Goal: Task Accomplishment & Management: Use online tool/utility

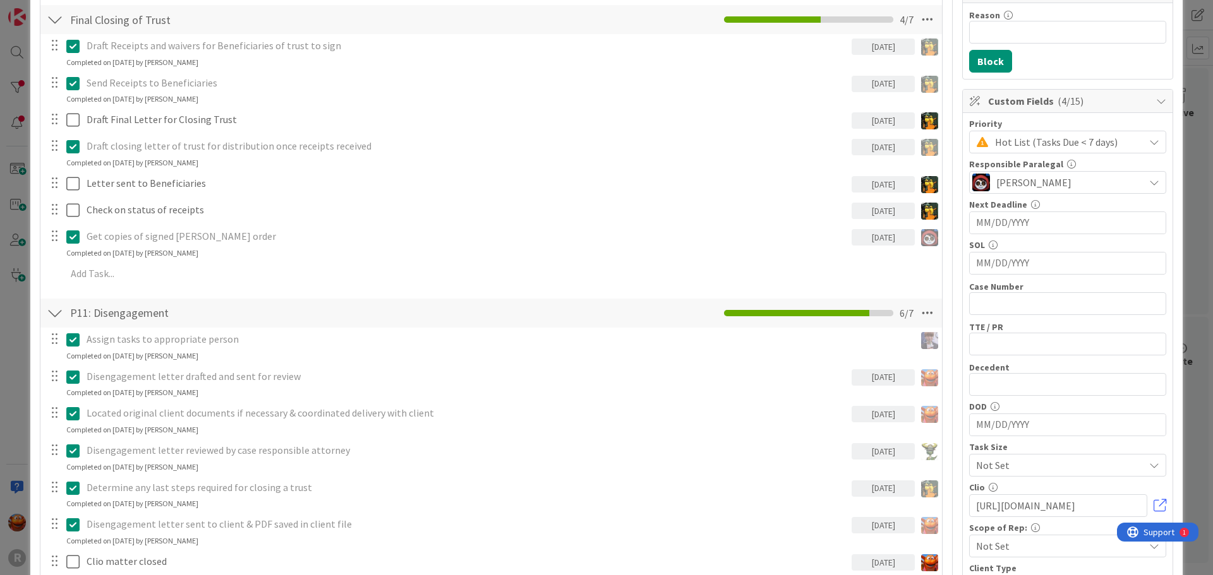
scroll to position [126, 0]
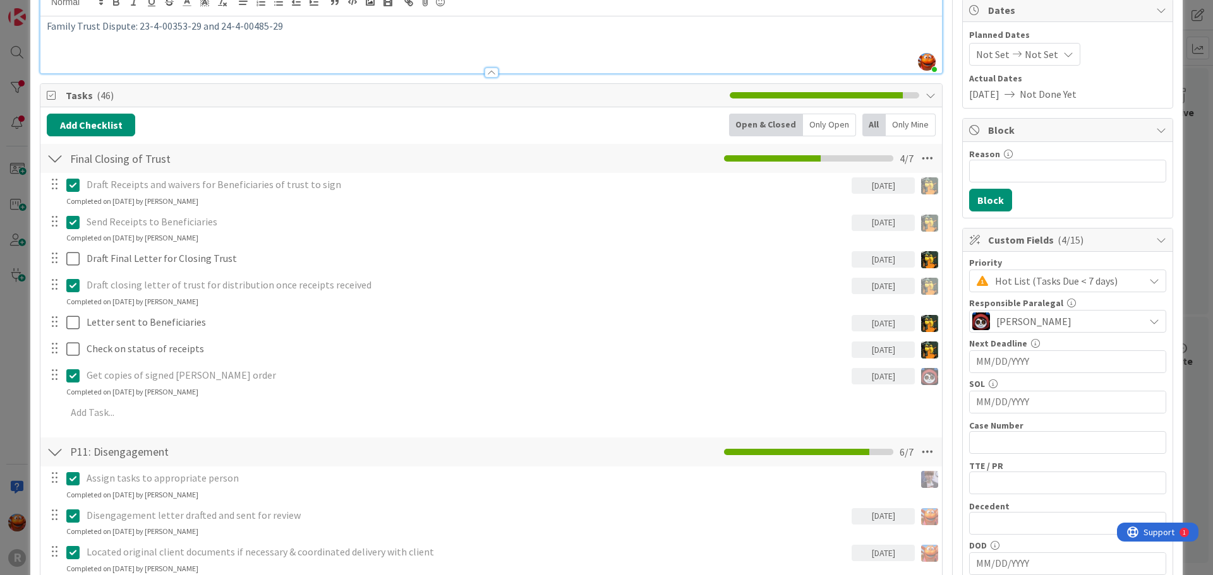
click at [13, 164] on div "ID 34 Litigation Matter Workflow (FL2) Closing Queue Title 31 / 128 [PERSON_NAM…" at bounding box center [606, 287] width 1213 height 575
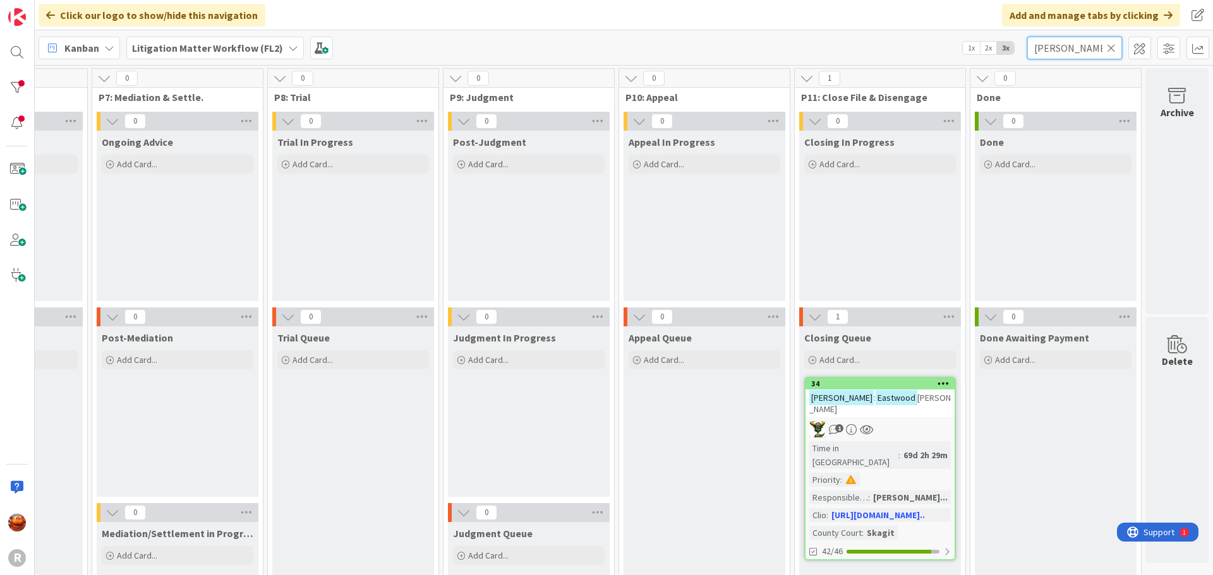
drag, startPoint x: 1078, startPoint y: 42, endPoint x: 965, endPoint y: 23, distance: 114.6
click at [966, 24] on div "Click our logo to show/hide this navigation Add and manage tabs by clicking Kan…" at bounding box center [624, 287] width 1178 height 575
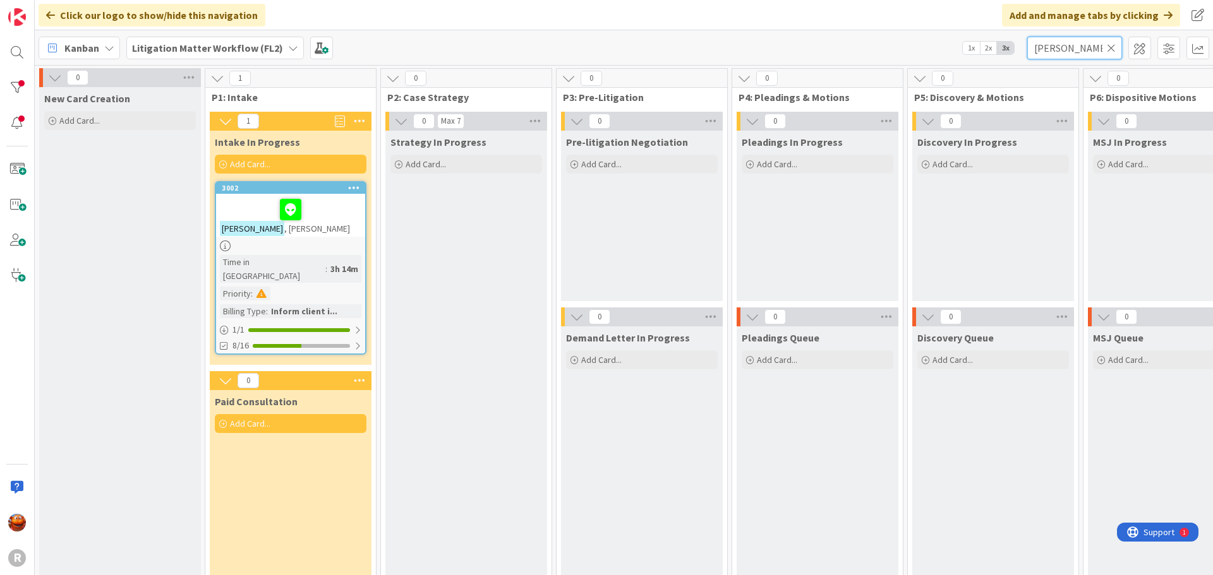
type input "[PERSON_NAME]"
click at [322, 227] on div "[PERSON_NAME]" at bounding box center [290, 215] width 149 height 43
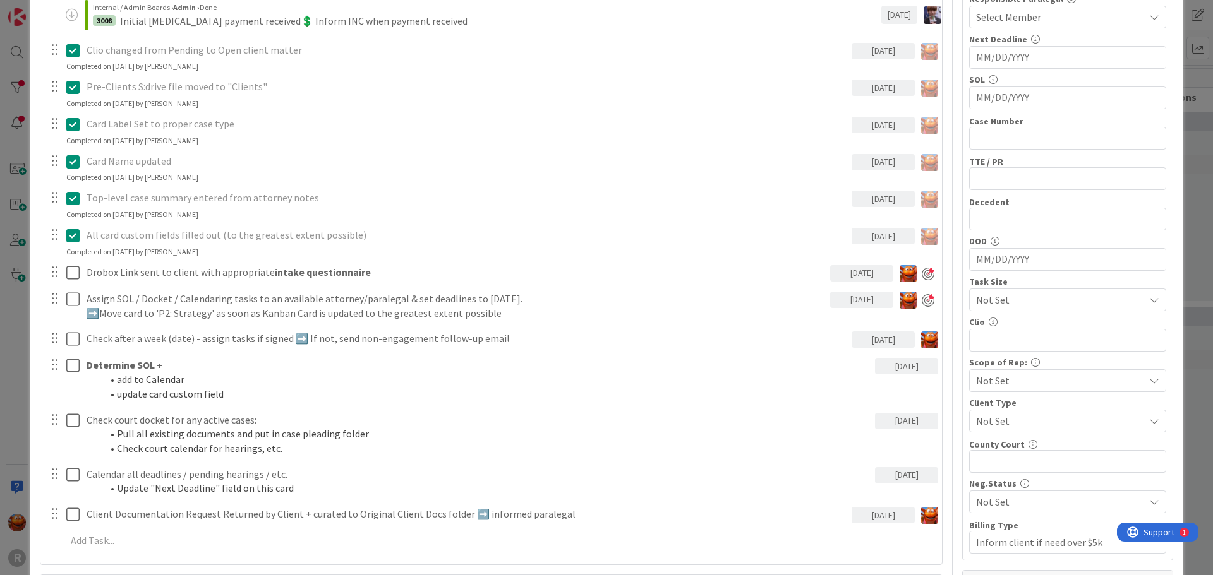
scroll to position [442, 0]
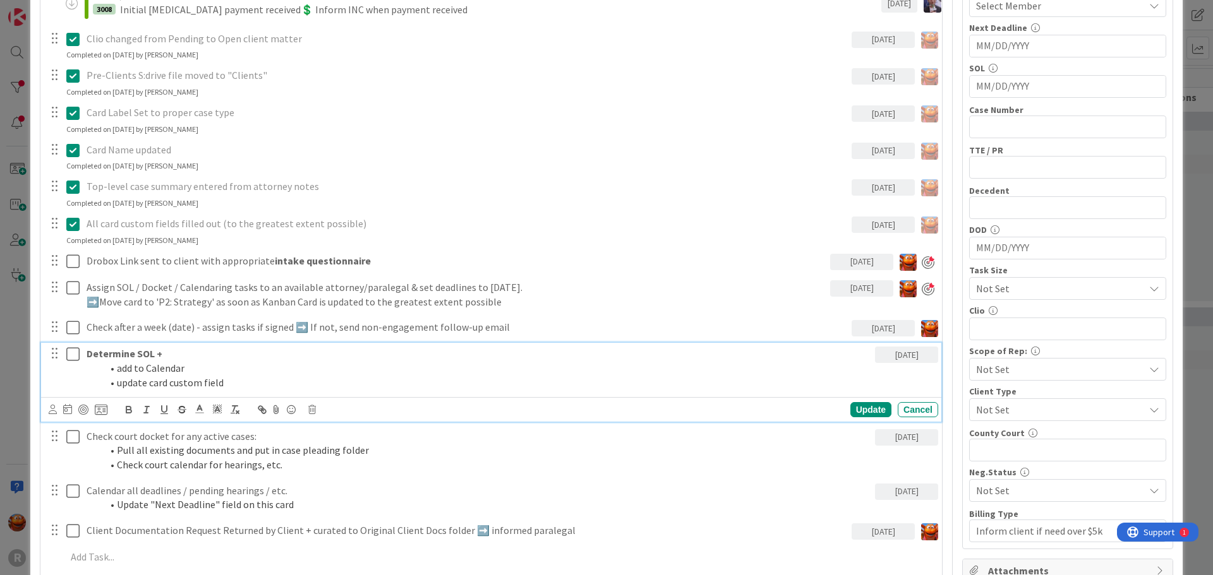
click at [198, 355] on p "Determine SOL +" at bounding box center [478, 354] width 783 height 15
click at [54, 406] on icon at bounding box center [53, 409] width 8 height 9
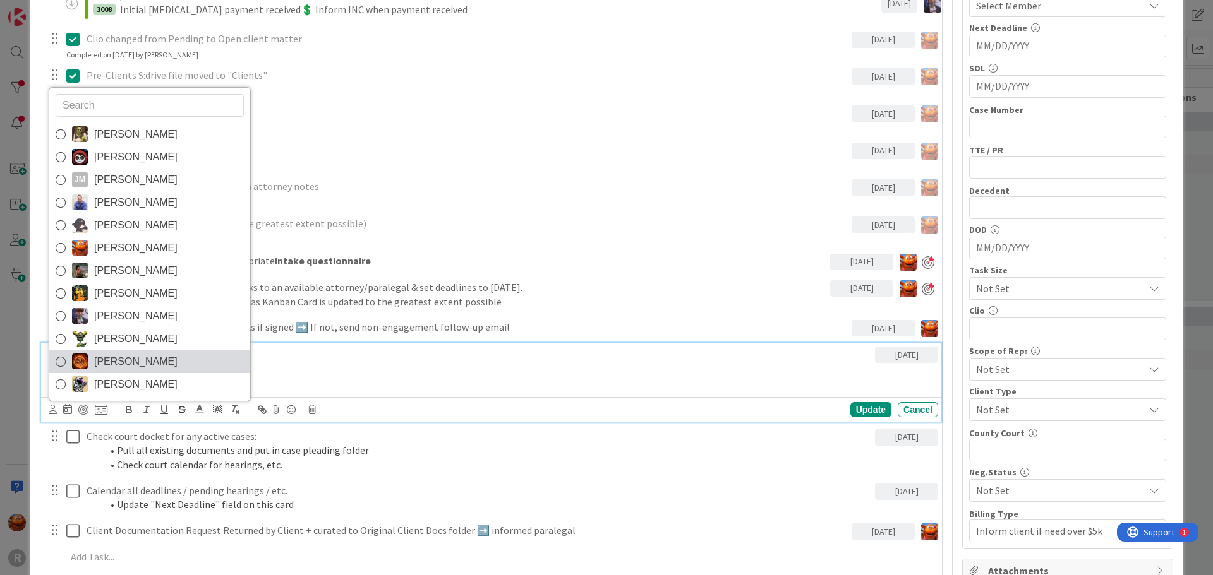
click at [101, 359] on span "[PERSON_NAME]" at bounding box center [135, 361] width 83 height 19
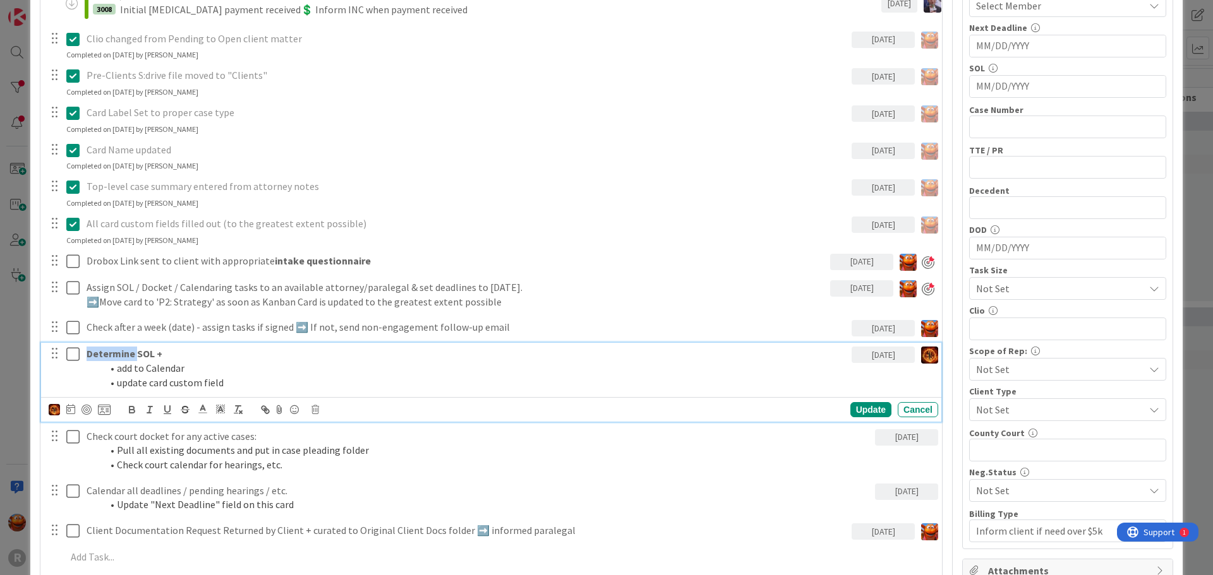
click at [101, 359] on strong "Determine SOL +" at bounding box center [125, 353] width 76 height 13
click at [56, 406] on img at bounding box center [54, 409] width 11 height 11
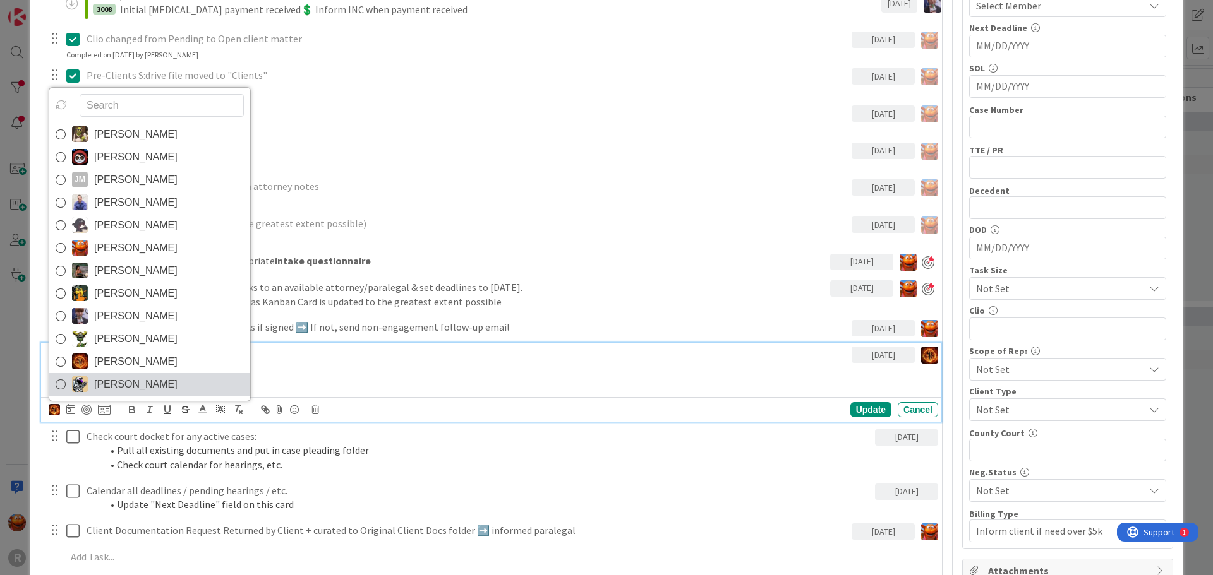
click at [114, 388] on span "[PERSON_NAME]" at bounding box center [135, 384] width 83 height 19
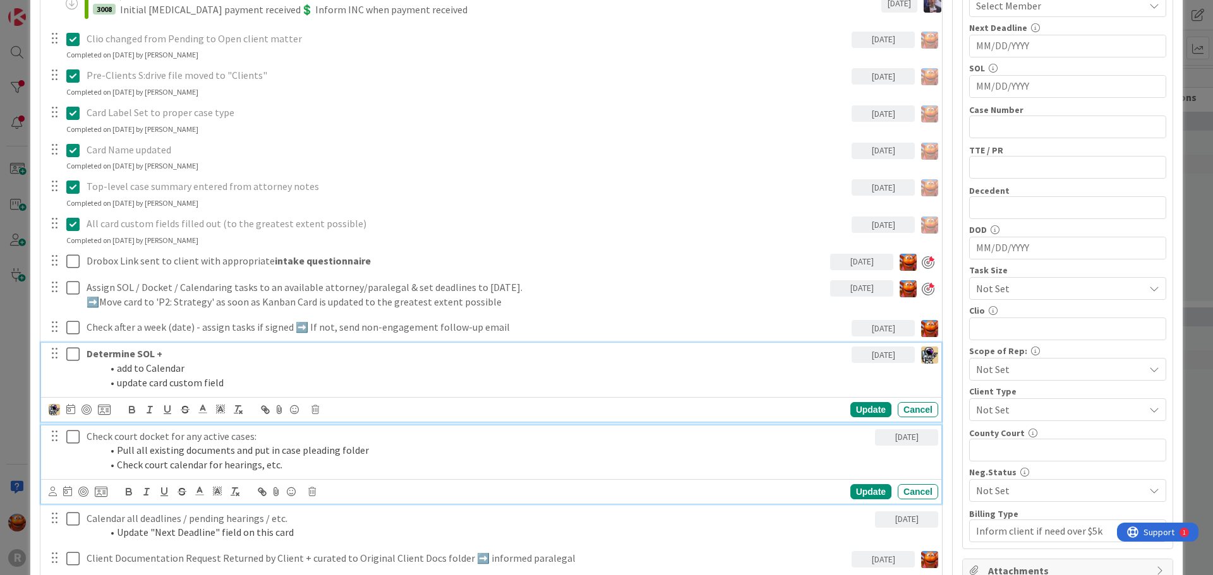
click at [121, 443] on p "Check court docket for any active cases:" at bounding box center [478, 437] width 783 height 15
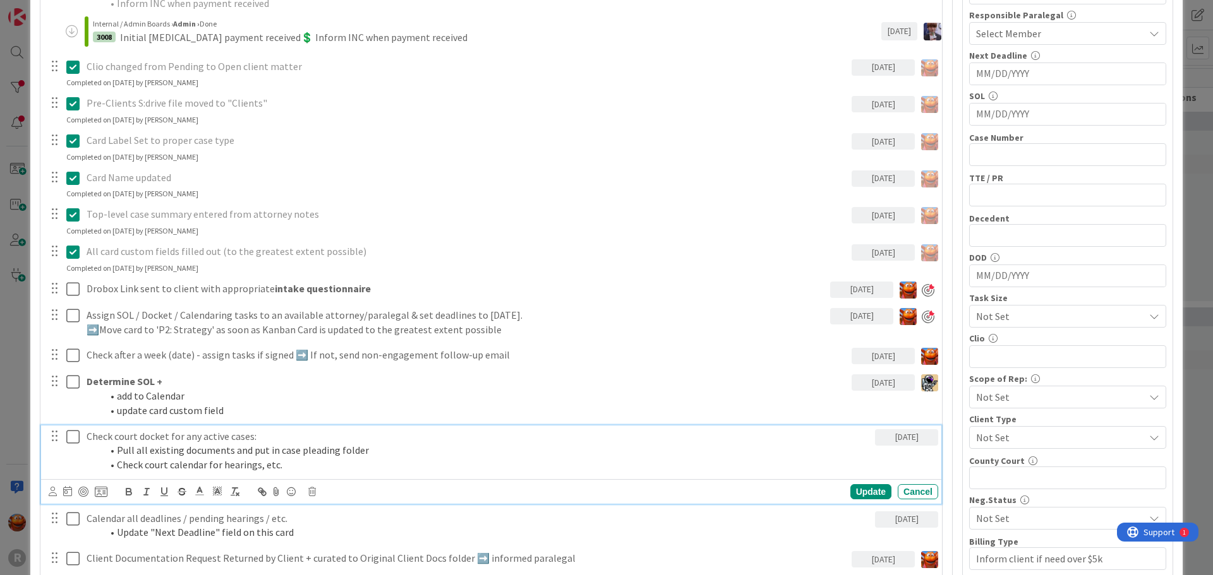
click at [51, 492] on icon at bounding box center [53, 491] width 8 height 9
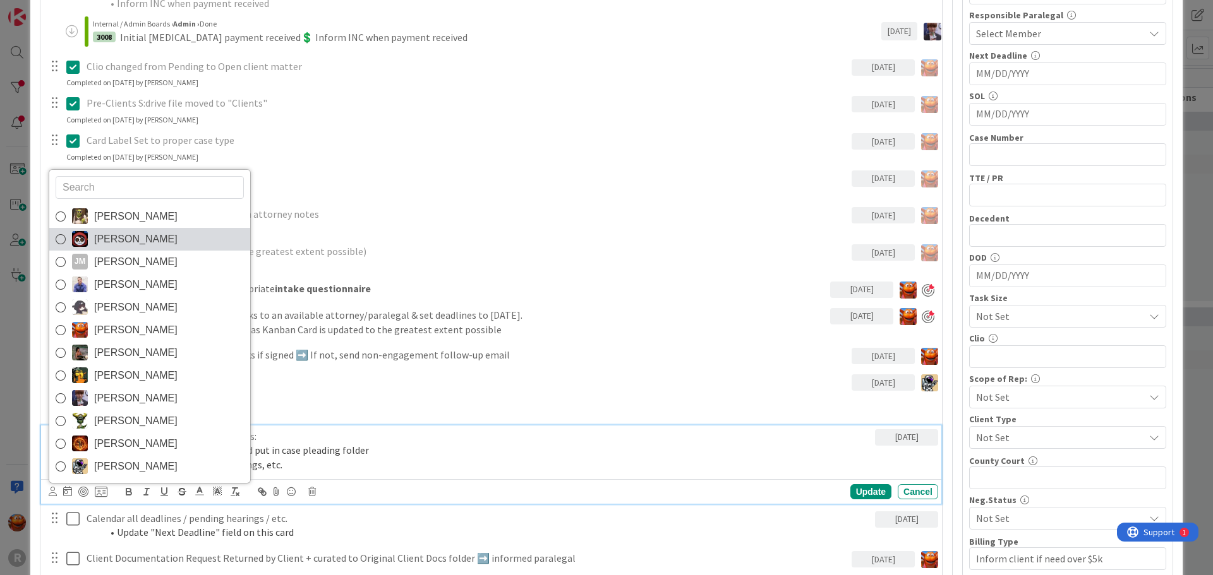
click at [141, 242] on span "[PERSON_NAME]" at bounding box center [135, 239] width 83 height 19
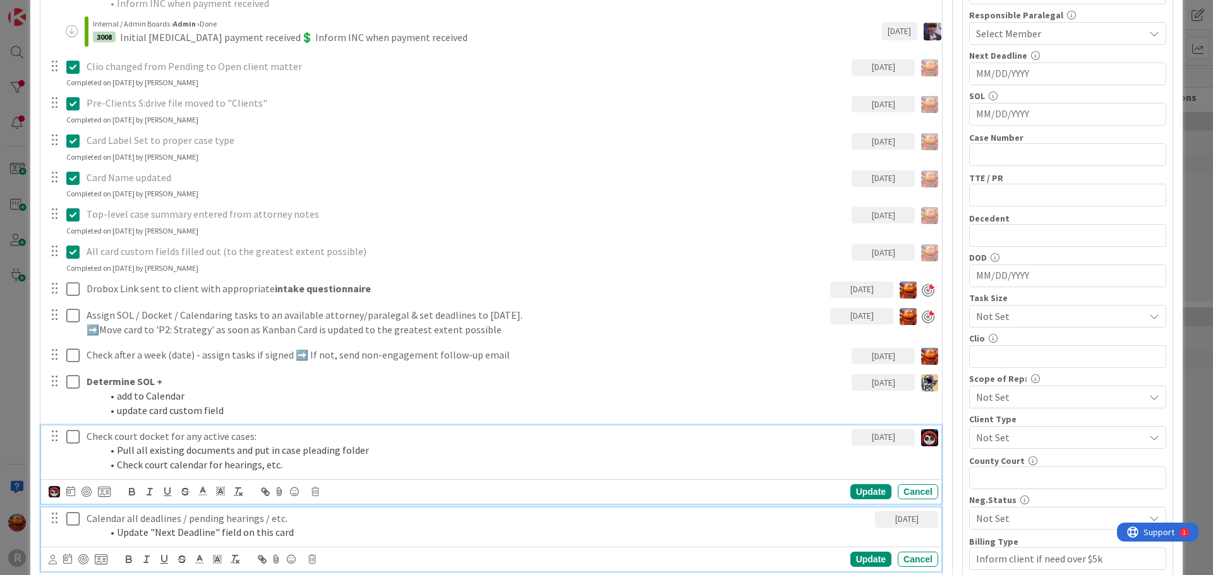
click at [132, 519] on p "Calendar all deadlines / pending hearings / etc." at bounding box center [478, 519] width 783 height 15
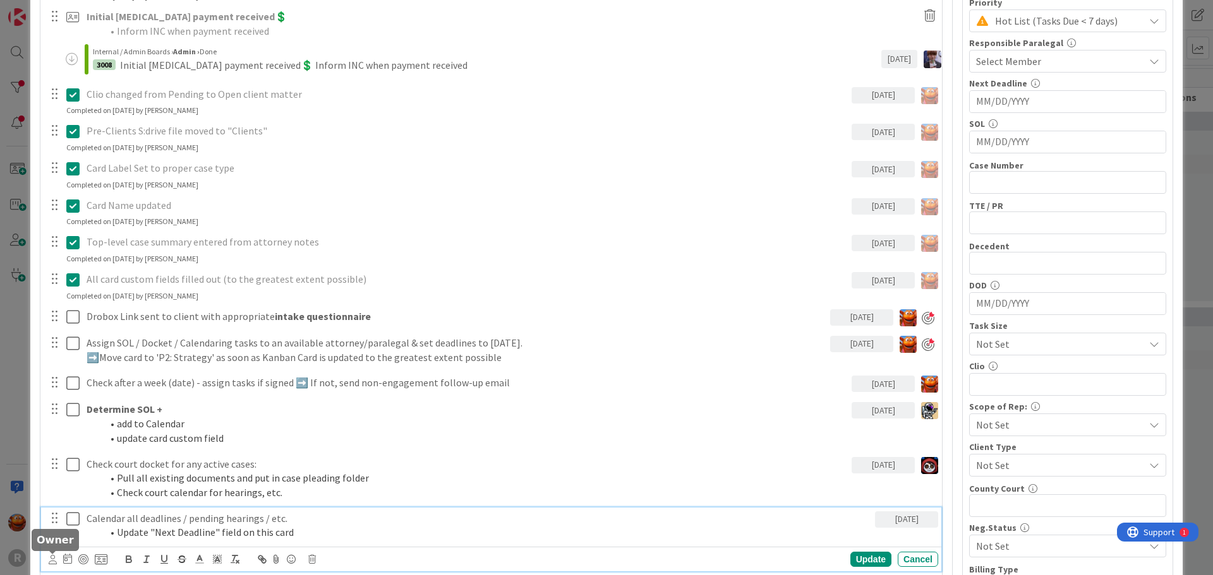
click at [50, 561] on icon at bounding box center [53, 559] width 8 height 9
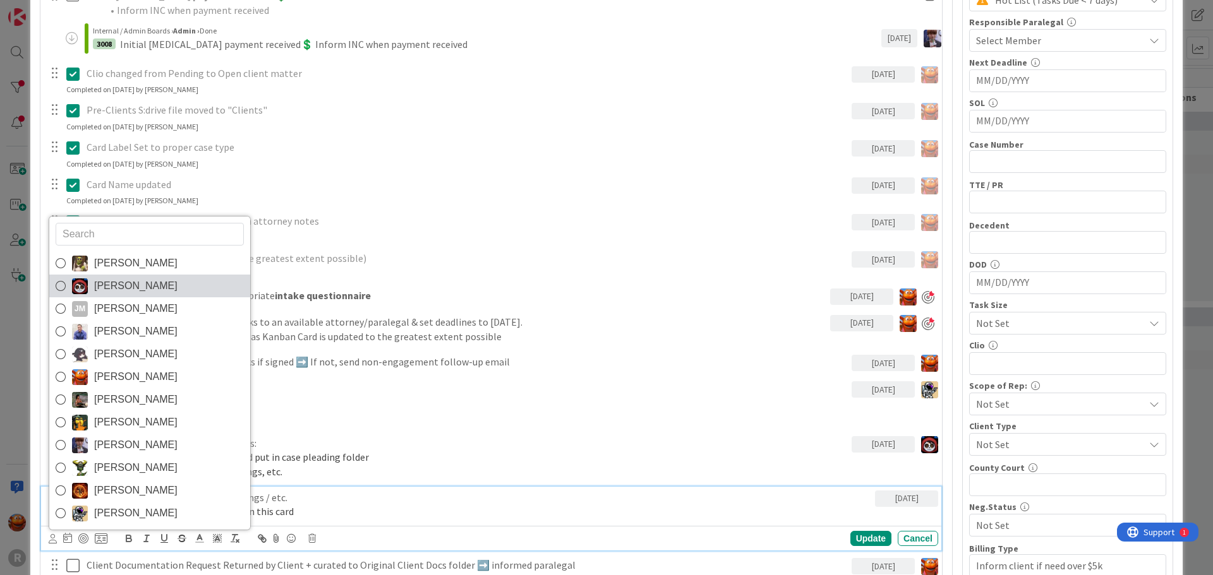
click at [135, 290] on span "[PERSON_NAME]" at bounding box center [135, 286] width 83 height 19
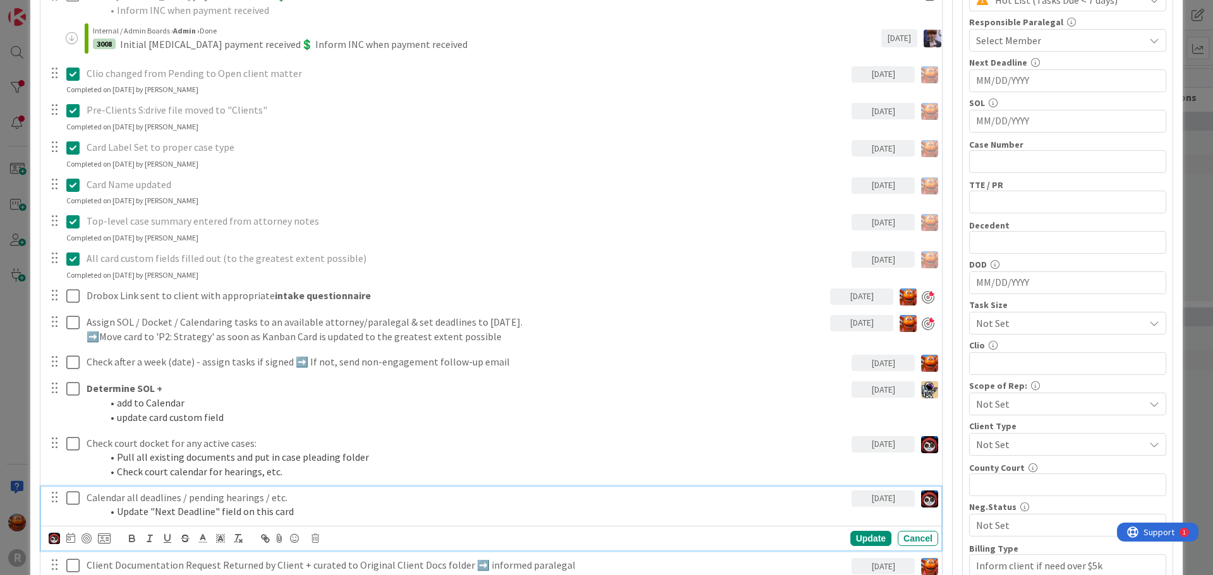
click at [863, 549] on div "[PERSON_NAME] [PERSON_NAME] [PERSON_NAME] [PERSON_NAME] [PERSON_NAME] [PERSON_N…" at bounding box center [491, 538] width 900 height 25
click at [860, 546] on div "Update" at bounding box center [870, 538] width 41 height 15
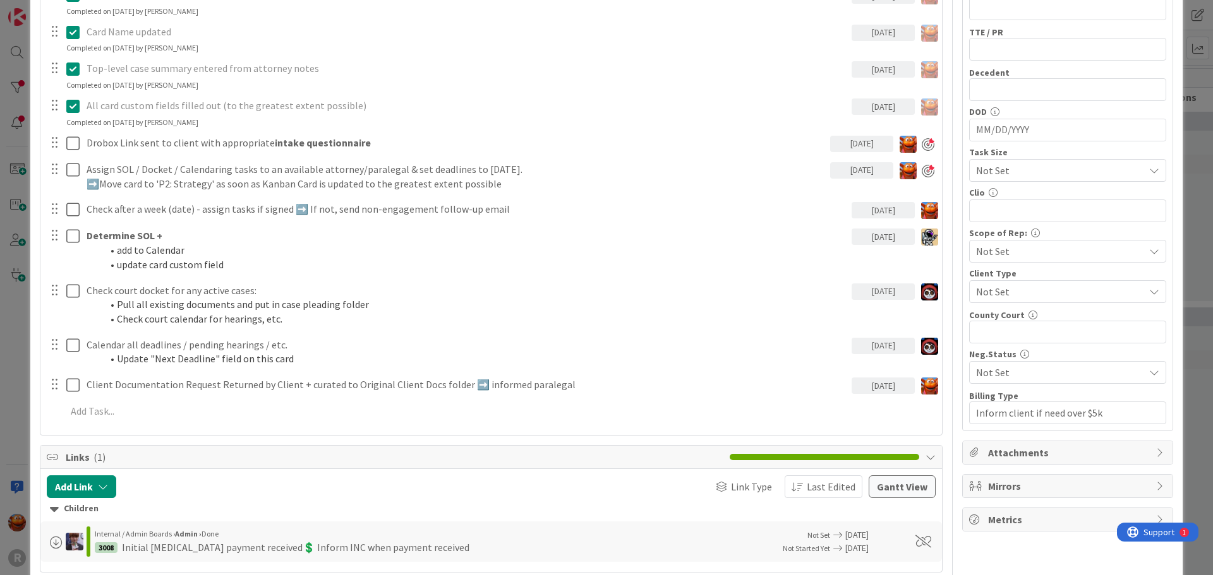
scroll to position [597, 0]
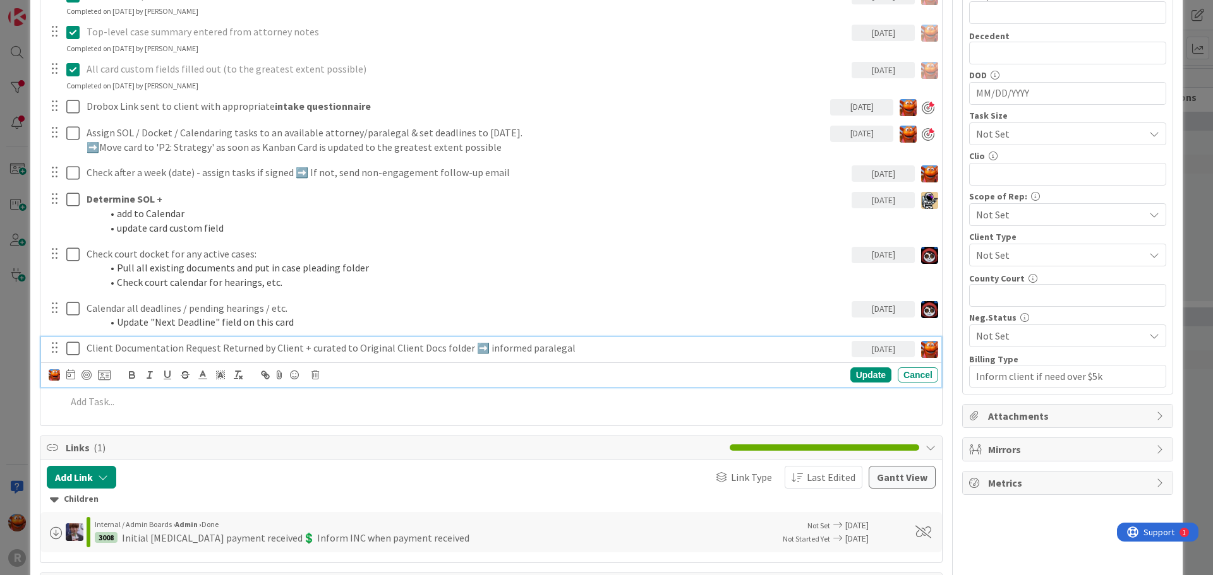
click at [155, 350] on p "Client Documentation Request Returned by Client + curated to Original Client Do…" at bounding box center [467, 348] width 760 height 15
click at [84, 372] on div at bounding box center [86, 375] width 10 height 10
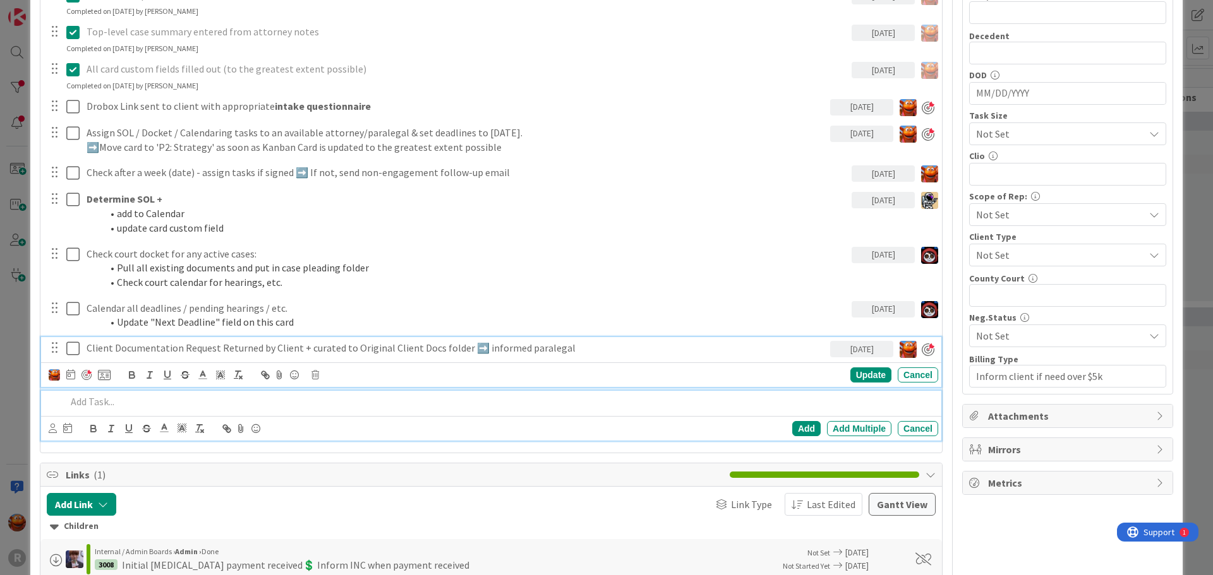
click at [446, 402] on p at bounding box center [499, 402] width 867 height 15
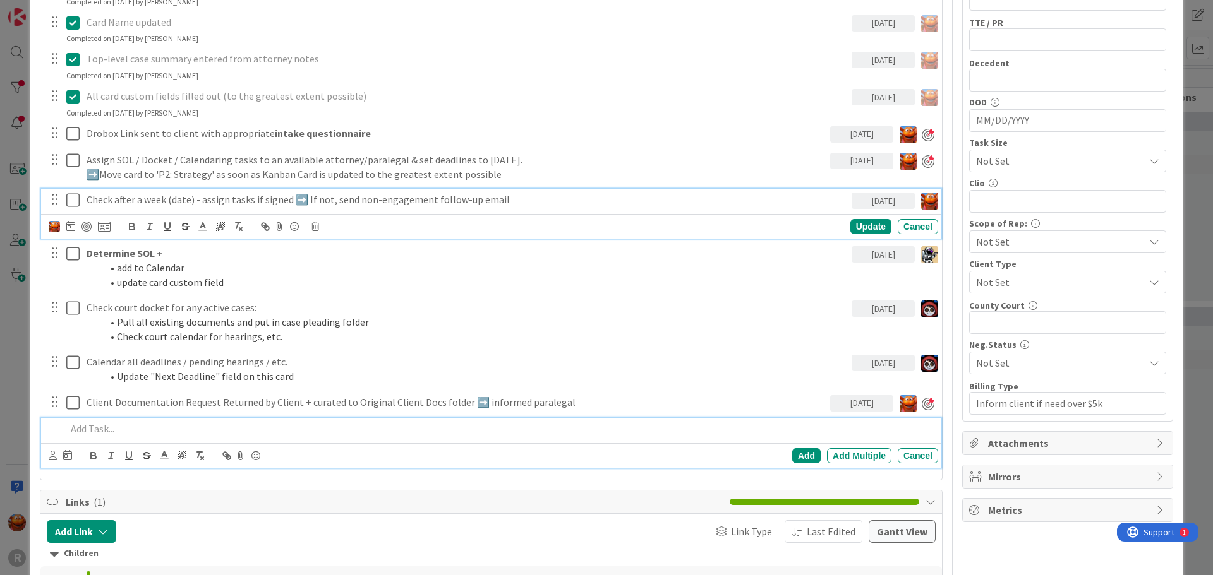
click at [225, 198] on div "Check after a week (date) - assign tasks if signed ➡️ If not, send non-engageme…" at bounding box center [491, 214] width 900 height 50
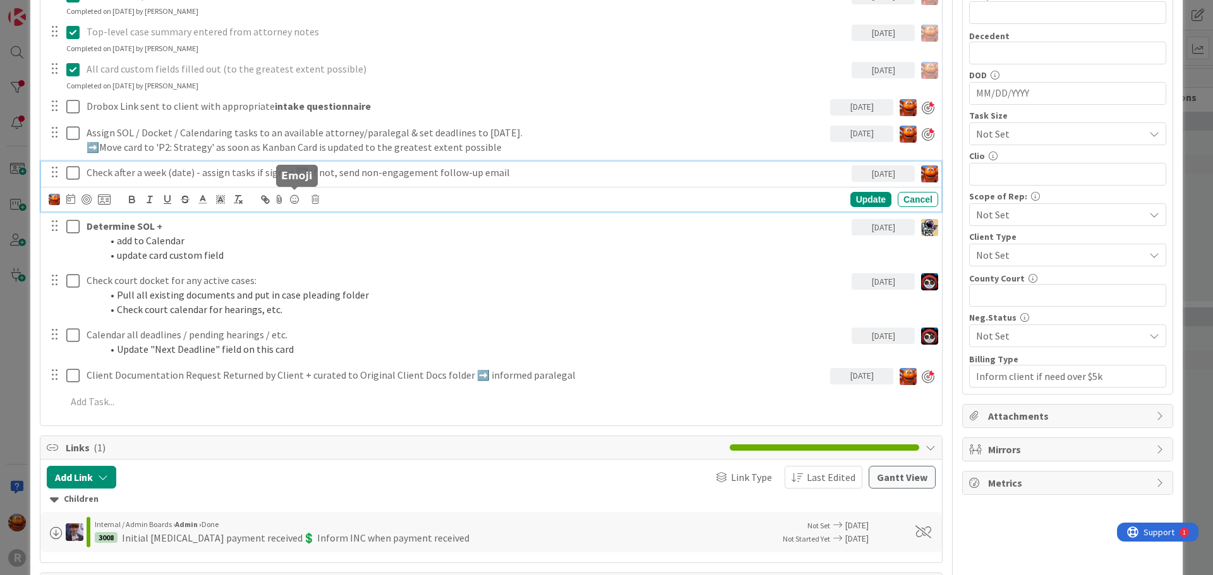
click at [310, 200] on div "Update Cancel" at bounding box center [493, 200] width 889 height 18
click at [320, 200] on div "Update Cancel" at bounding box center [493, 200] width 889 height 18
click at [313, 201] on icon at bounding box center [315, 199] width 8 height 9
click at [342, 255] on div "Delete" at bounding box center [347, 253] width 47 height 23
